Goal: Entertainment & Leisure: Consume media (video, audio)

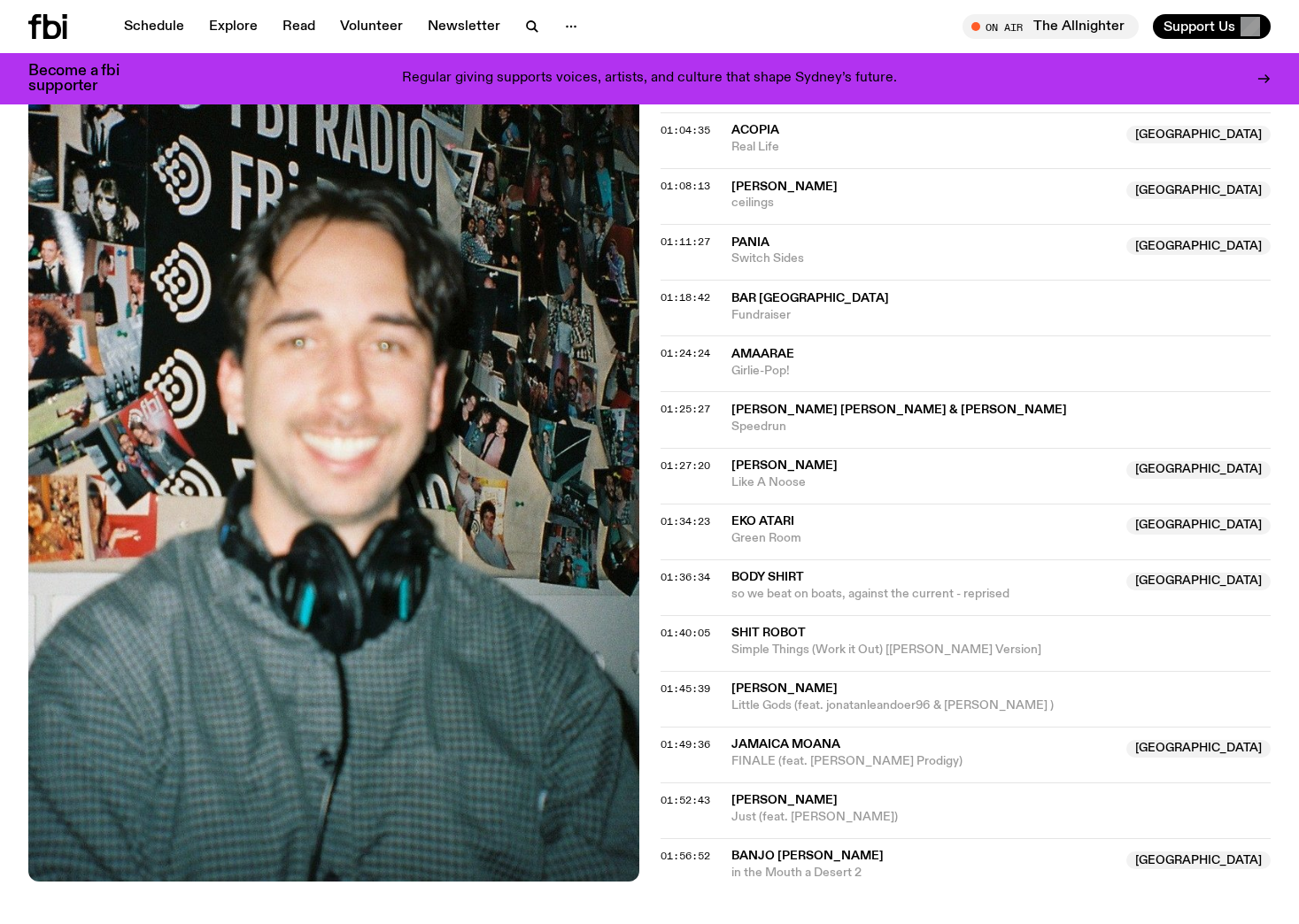
scroll to position [1668, 0]
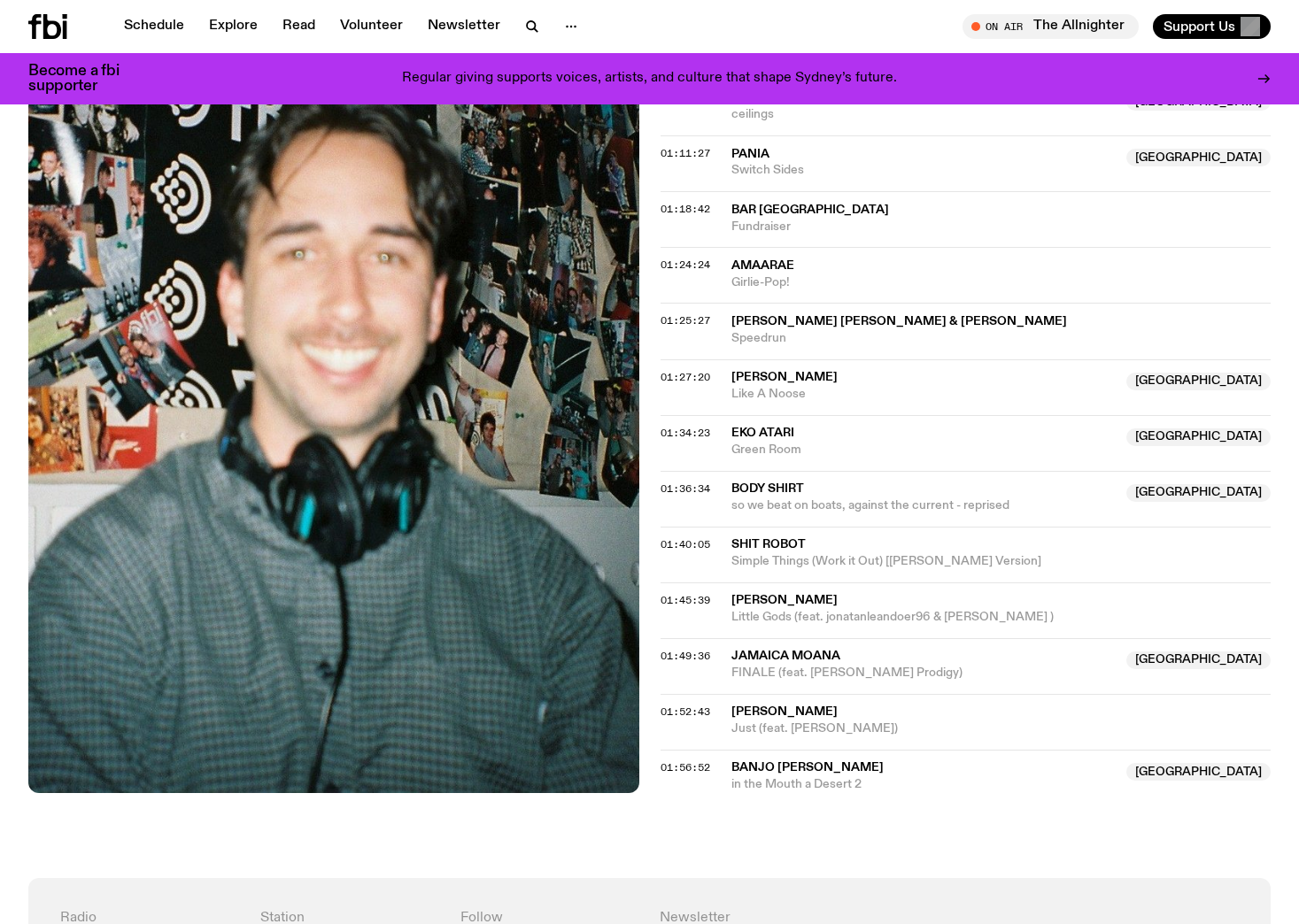
click at [39, 30] on icon at bounding box center [48, 27] width 39 height 25
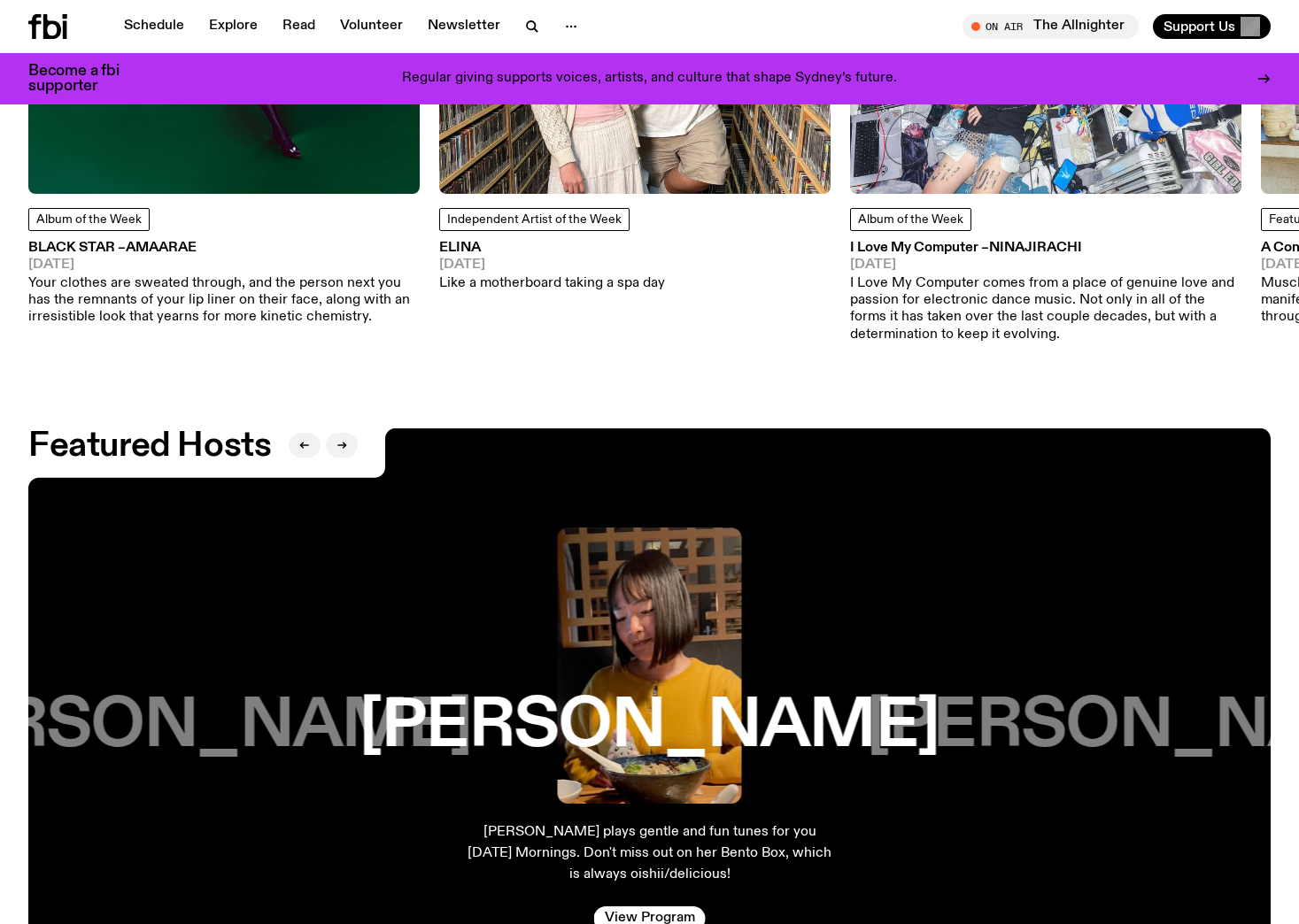
scroll to position [2730, 0]
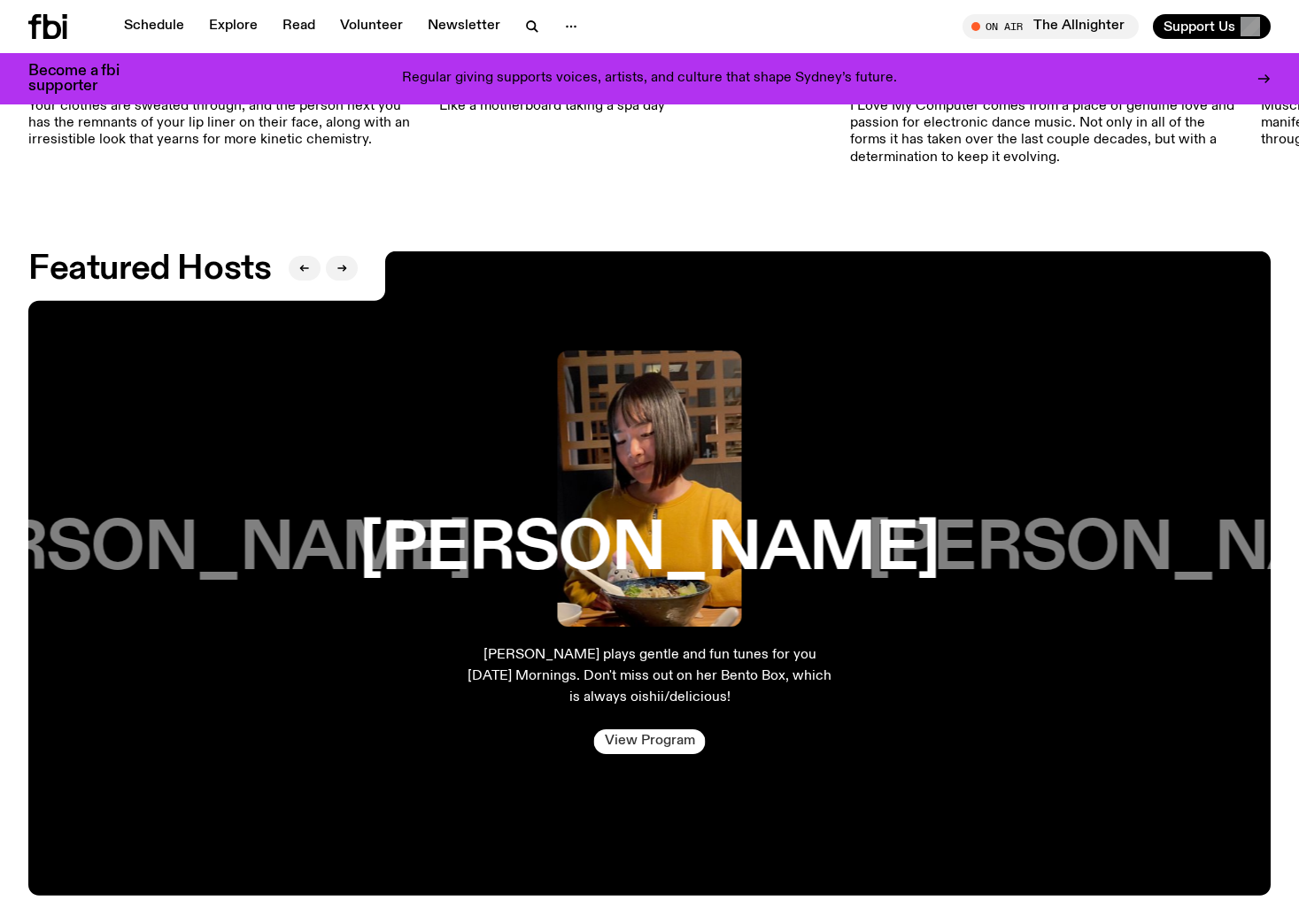
click at [668, 749] on link "View Program" at bounding box center [650, 742] width 111 height 25
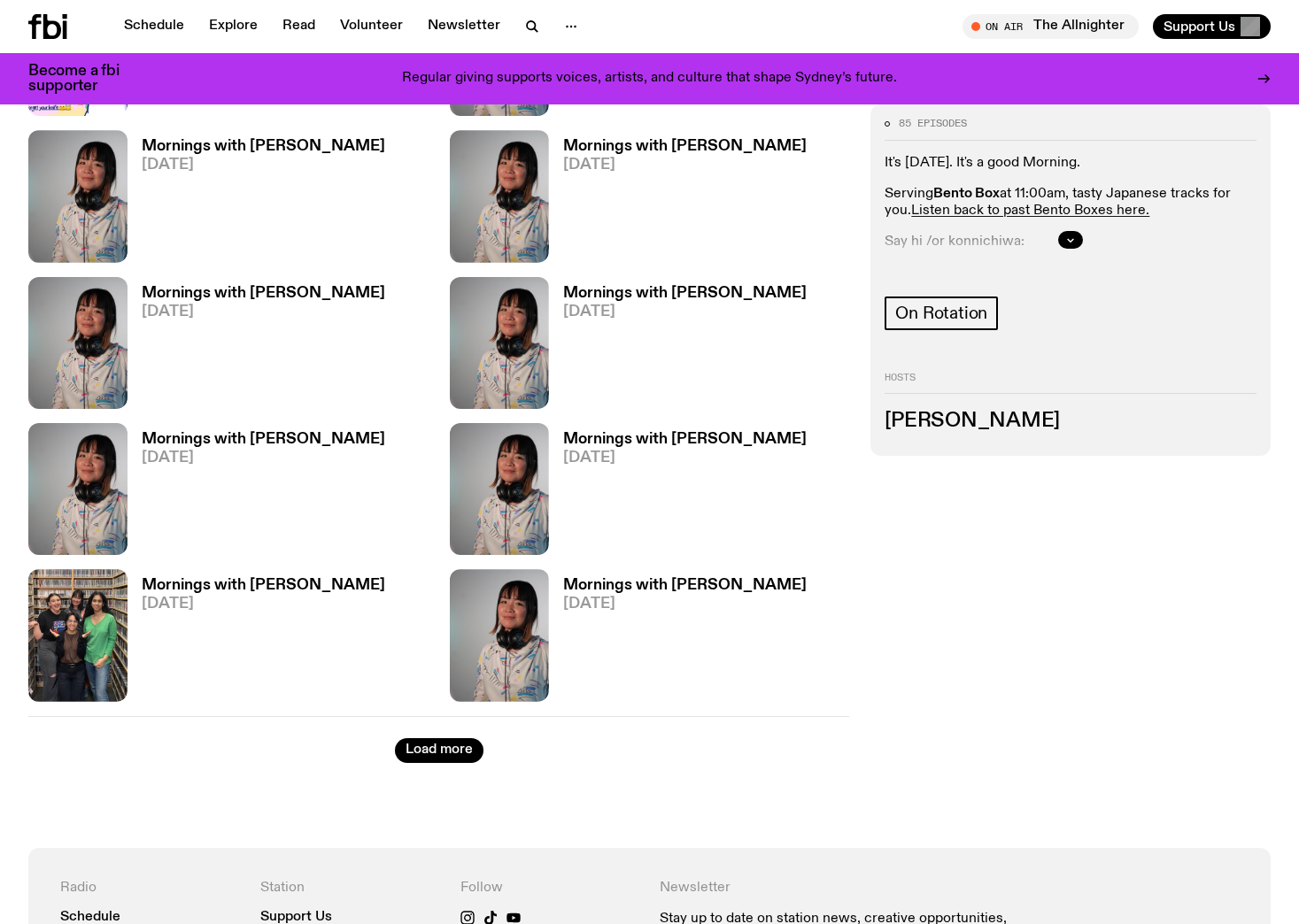
scroll to position [2641, 0]
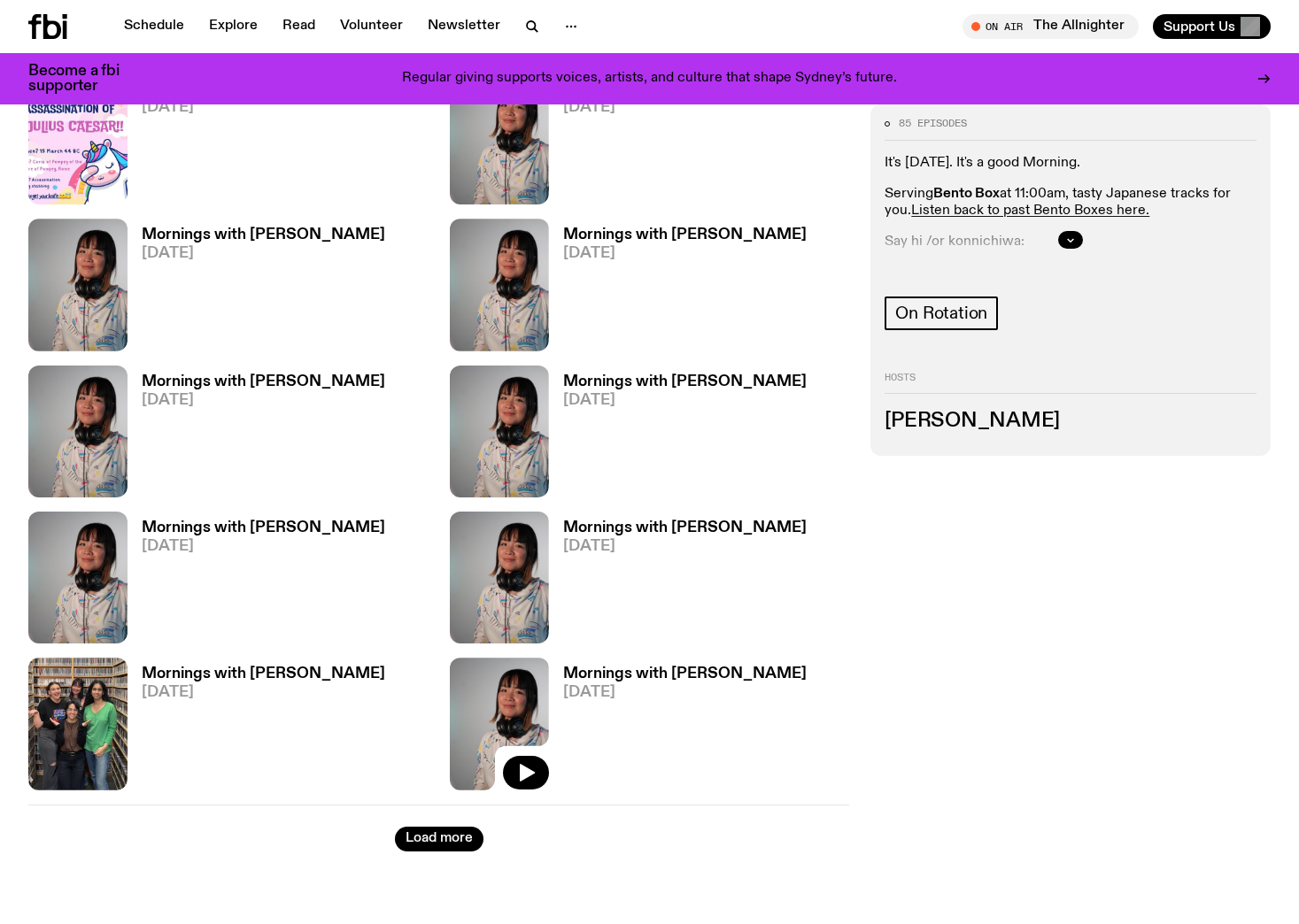
click at [521, 671] on icon at bounding box center [499, 723] width 100 height 132
click at [523, 764] on icon "button" at bounding box center [527, 773] width 15 height 18
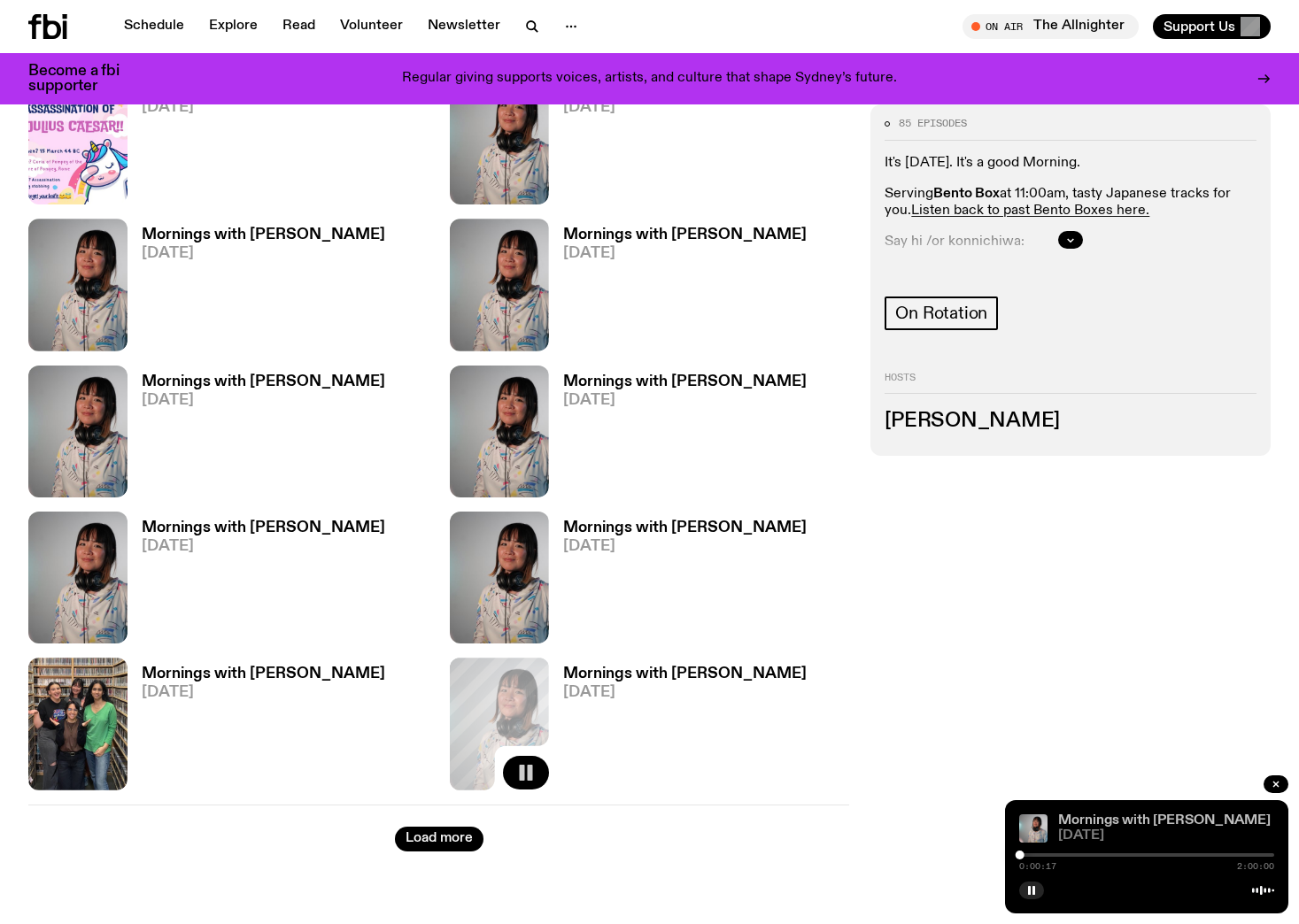
click at [1142, 822] on link "Mornings with [PERSON_NAME]" at bounding box center [1164, 821] width 212 height 14
